Goal: Task Accomplishment & Management: Use online tool/utility

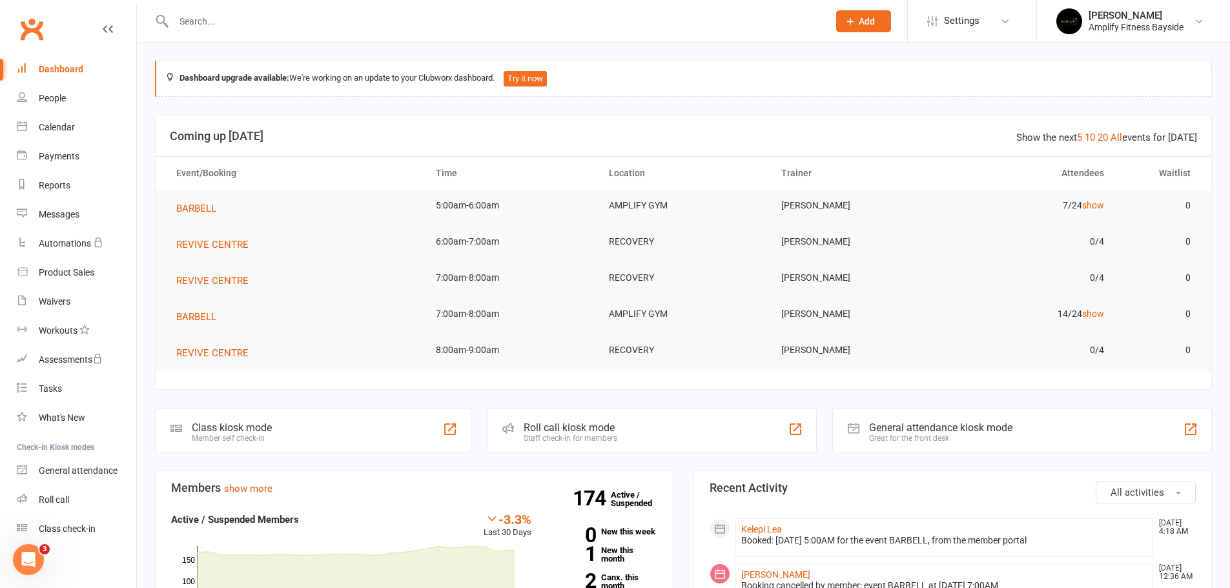
drag, startPoint x: 256, startPoint y: 446, endPoint x: 263, endPoint y: 437, distance: 11.5
click at [256, 446] on div "Class kiosk mode Member self check-in" at bounding box center [313, 430] width 316 height 45
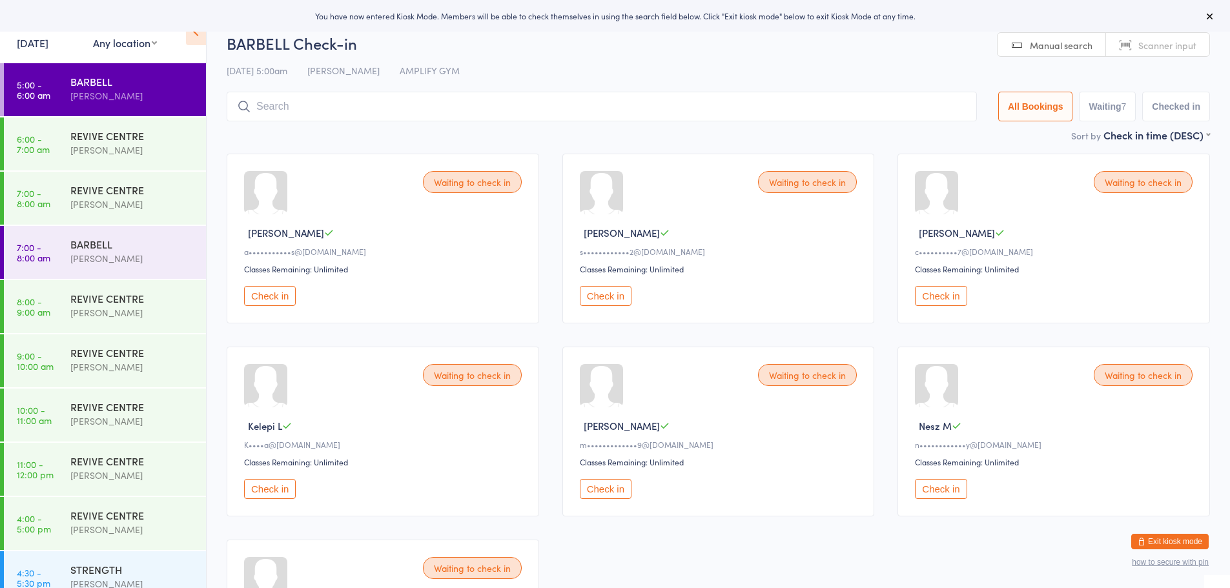
click at [269, 298] on button "Check in" at bounding box center [270, 296] width 52 height 20
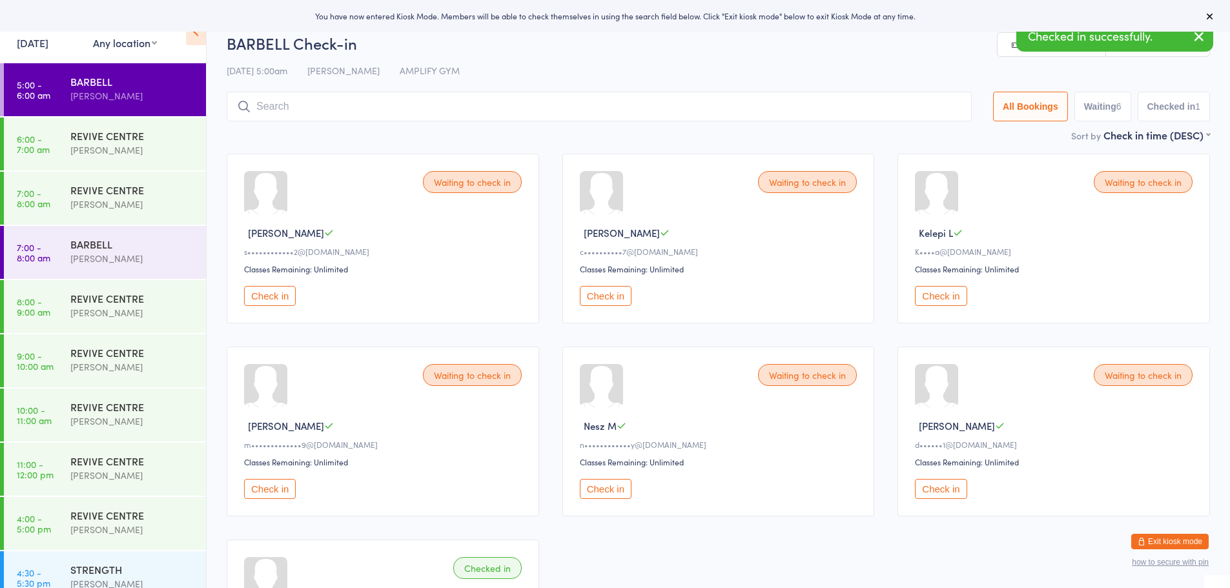
click at [595, 292] on button "Check in" at bounding box center [606, 296] width 52 height 20
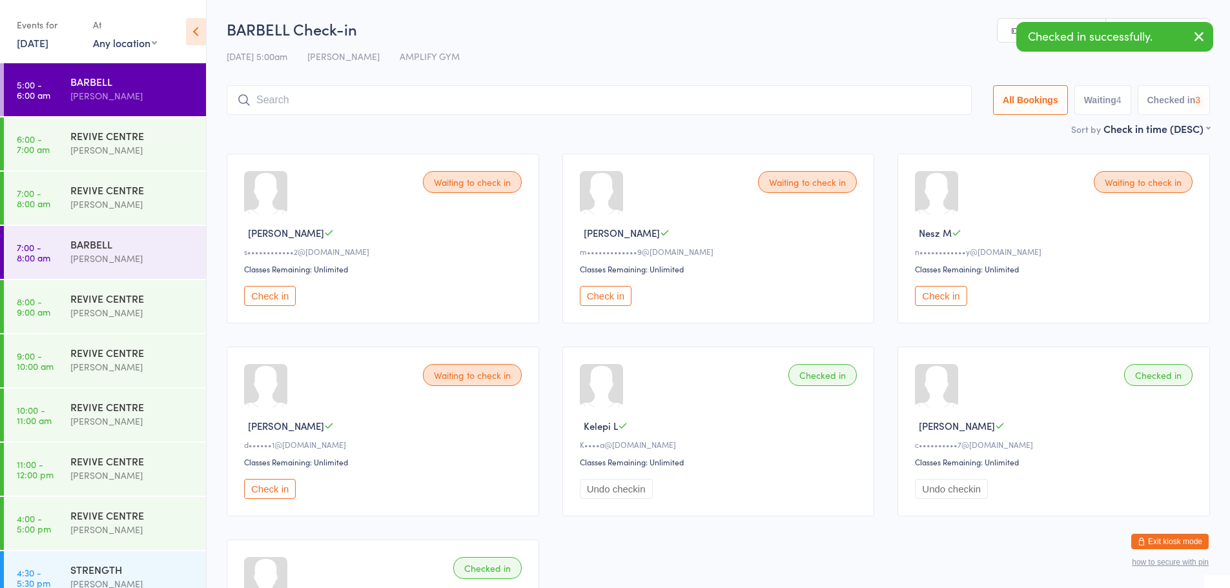
click at [595, 292] on button "Check in" at bounding box center [606, 296] width 52 height 20
